Goal: Task Accomplishment & Management: Manage account settings

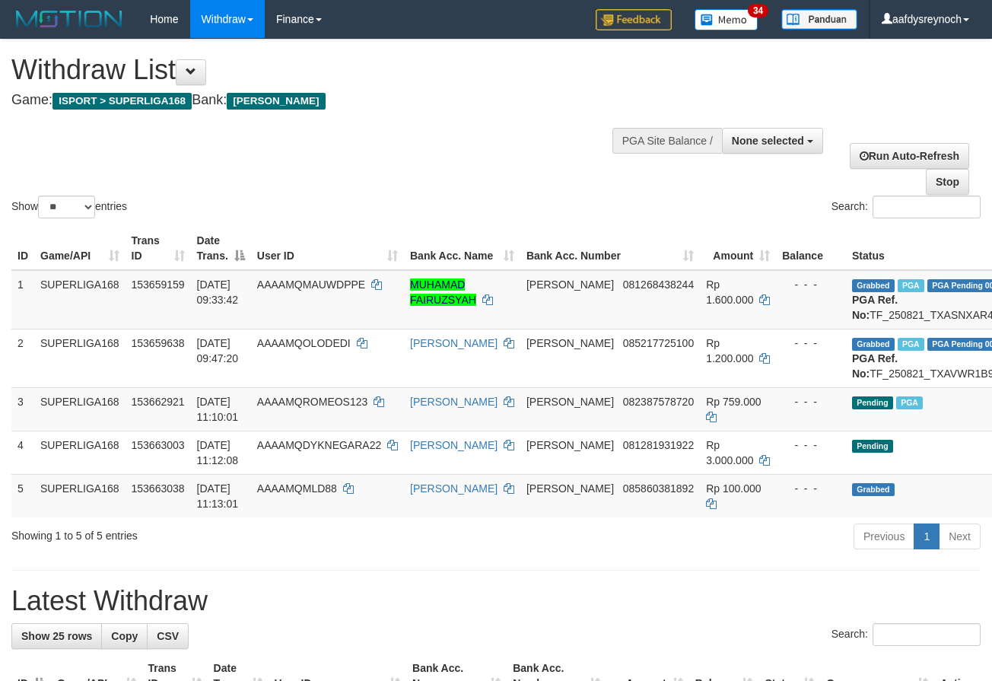
select select
select select "**"
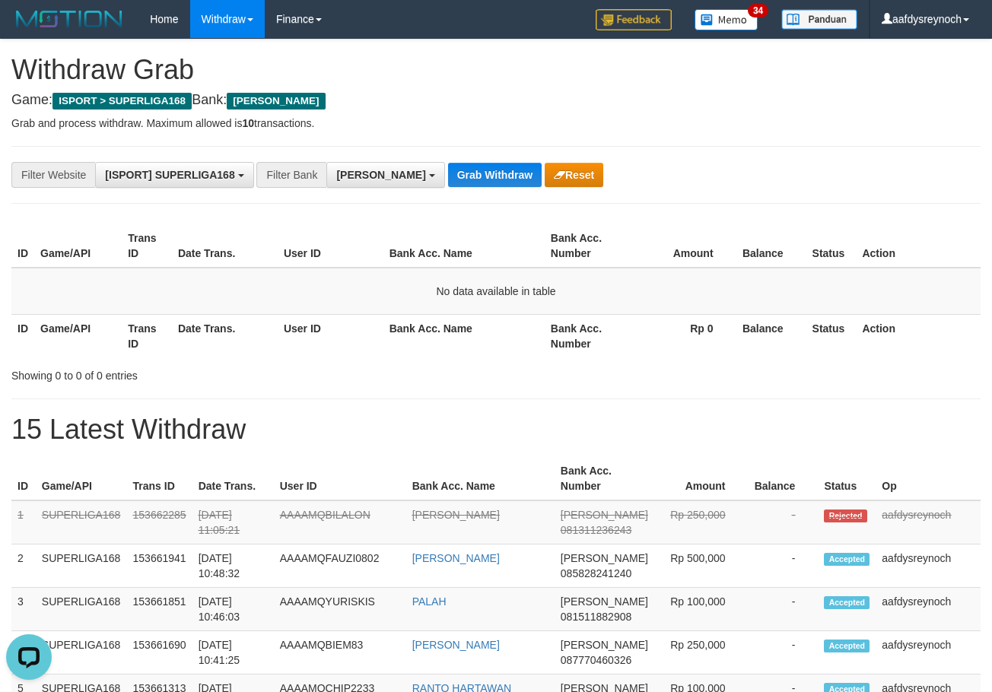
click at [448, 165] on button "Grab Withdraw" at bounding box center [495, 175] width 94 height 24
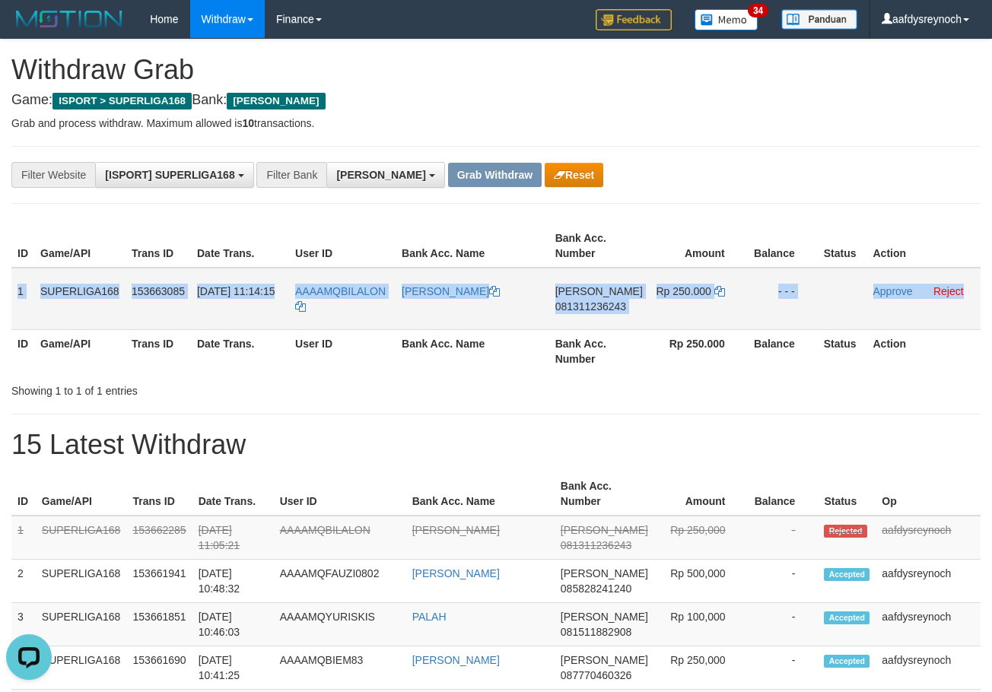
click at [599, 314] on td "[PERSON_NAME] 081311236243" at bounding box center [599, 299] width 100 height 62
click at [594, 309] on span "081311236243" at bounding box center [590, 307] width 71 height 12
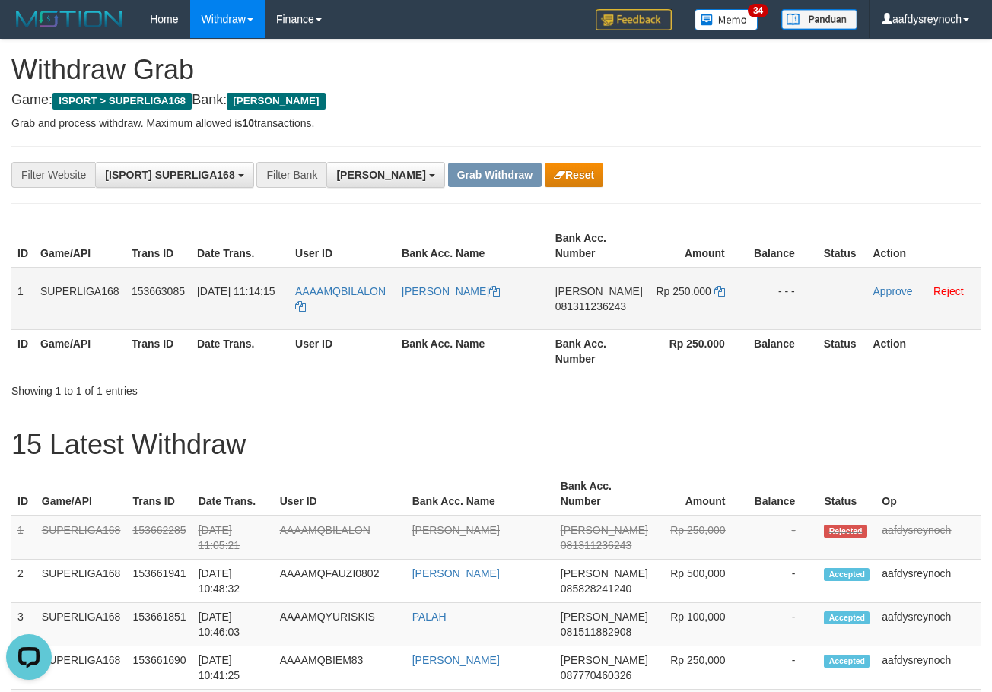
click at [593, 309] on span "081311236243" at bounding box center [590, 307] width 71 height 12
drag, startPoint x: 593, startPoint y: 309, endPoint x: 637, endPoint y: 307, distance: 43.4
click at [601, 309] on span "081311236243" at bounding box center [590, 307] width 71 height 12
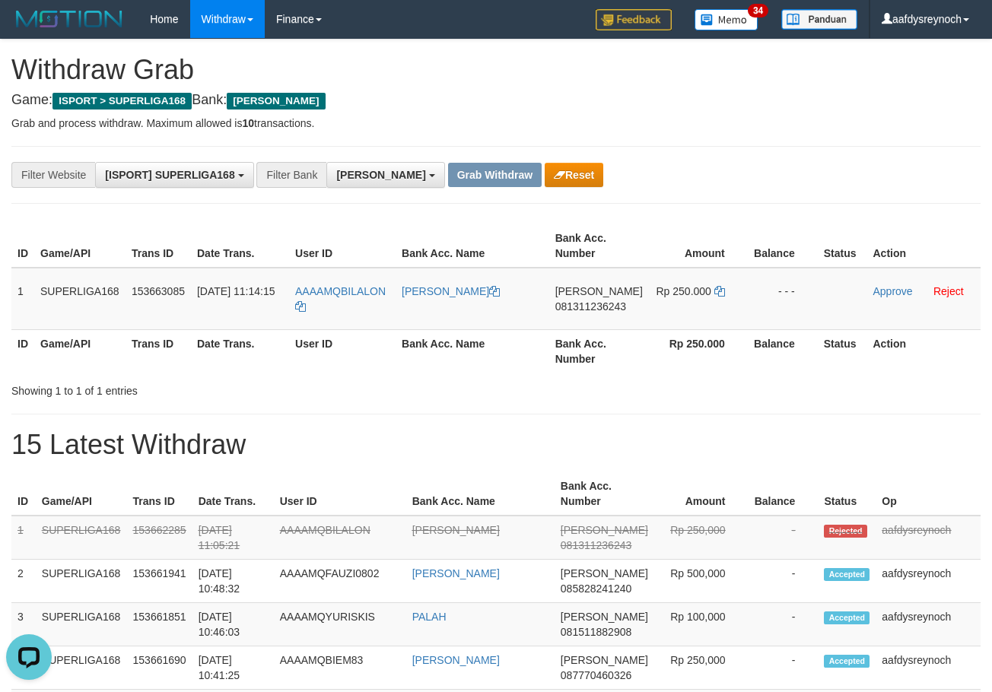
drag, startPoint x: 963, startPoint y: 227, endPoint x: 944, endPoint y: 263, distance: 40.5
click at [961, 227] on th "Action" at bounding box center [924, 245] width 114 height 43
click at [720, 290] on icon at bounding box center [719, 291] width 11 height 11
copy span "BILALON"
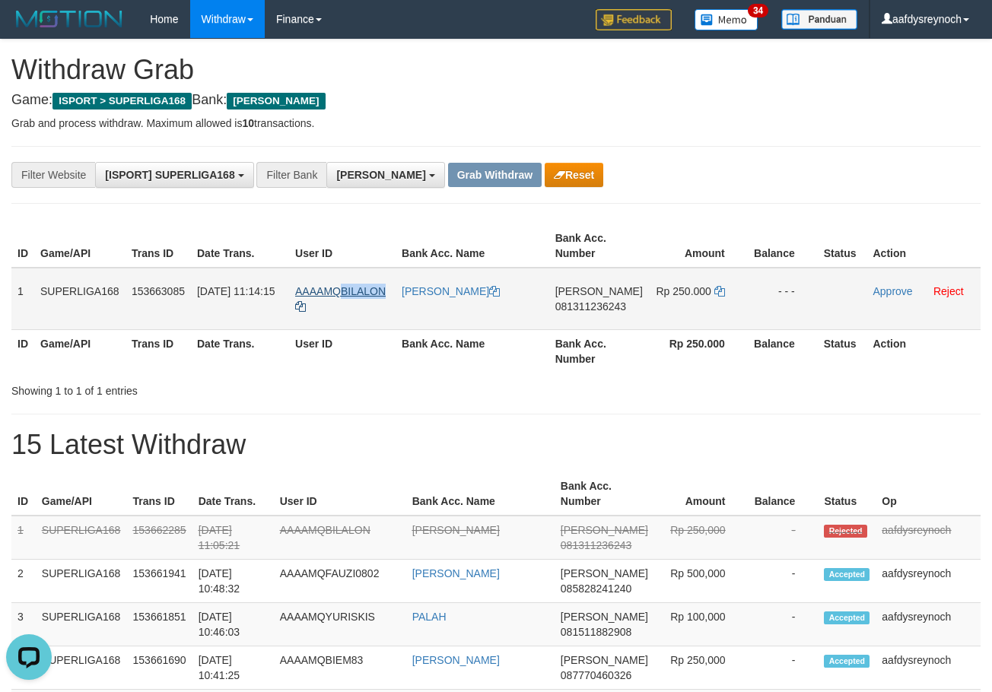
drag, startPoint x: 396, startPoint y: 294, endPoint x: 342, endPoint y: 293, distance: 54.0
click at [342, 293] on td "AAAAMQBILALON" at bounding box center [342, 299] width 107 height 62
click at [946, 300] on td "Approve Reject" at bounding box center [924, 299] width 114 height 62
click at [944, 287] on link "Reject" at bounding box center [949, 291] width 30 height 12
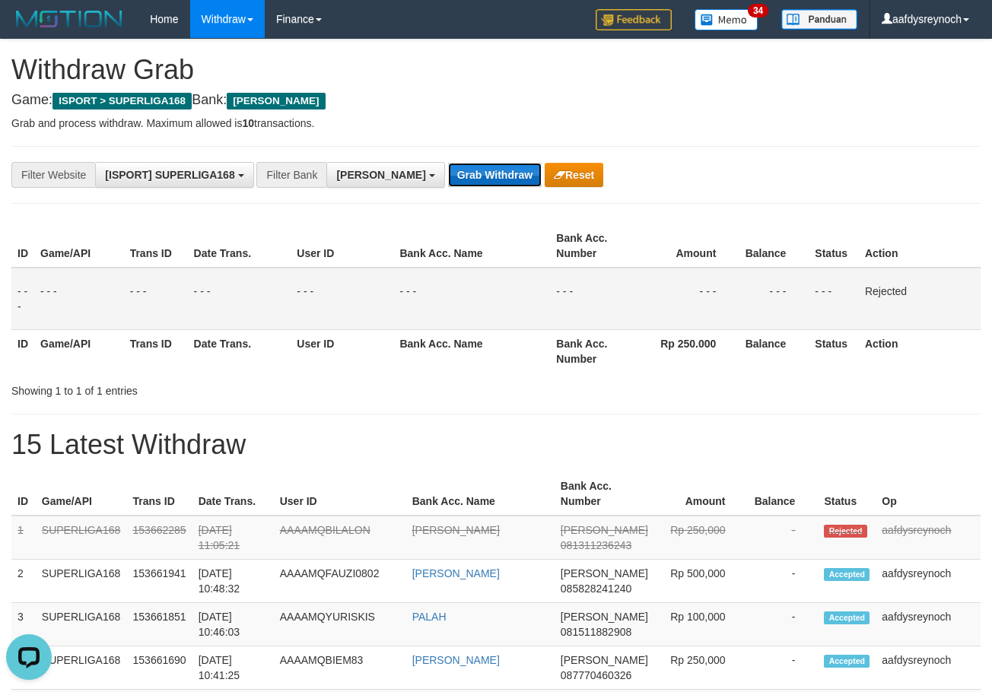
click at [448, 182] on button "Grab Withdraw" at bounding box center [495, 175] width 94 height 24
click at [448, 181] on button "Grab Withdraw" at bounding box center [495, 175] width 94 height 24
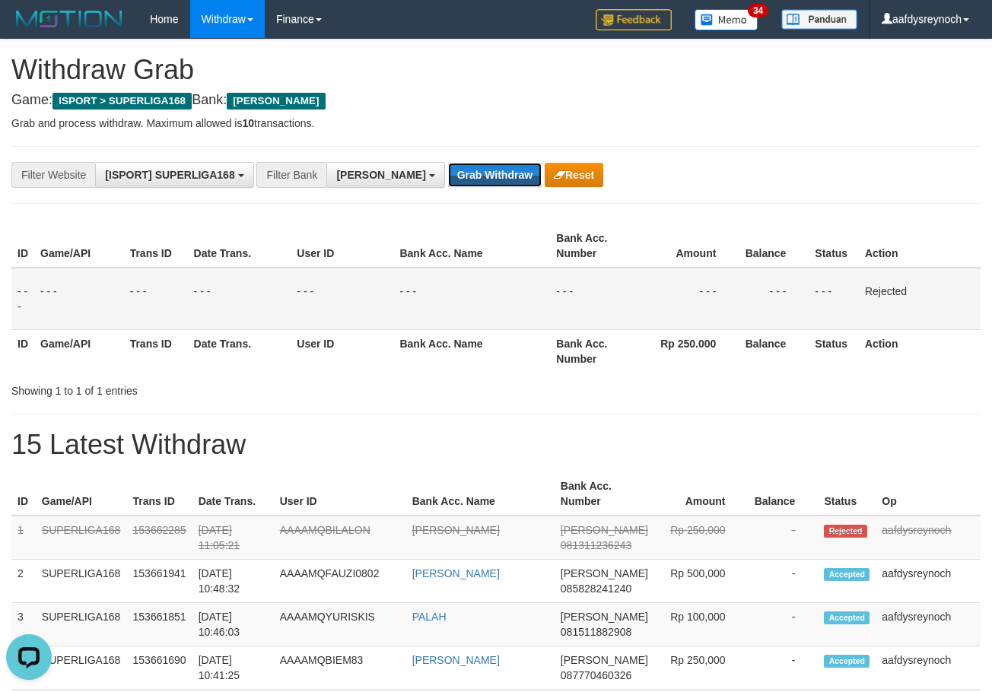
drag, startPoint x: 437, startPoint y: 181, endPoint x: 623, endPoint y: 198, distance: 187.2
click at [448, 181] on button "Grab Withdraw" at bounding box center [495, 175] width 94 height 24
